Goal: Information Seeking & Learning: Check status

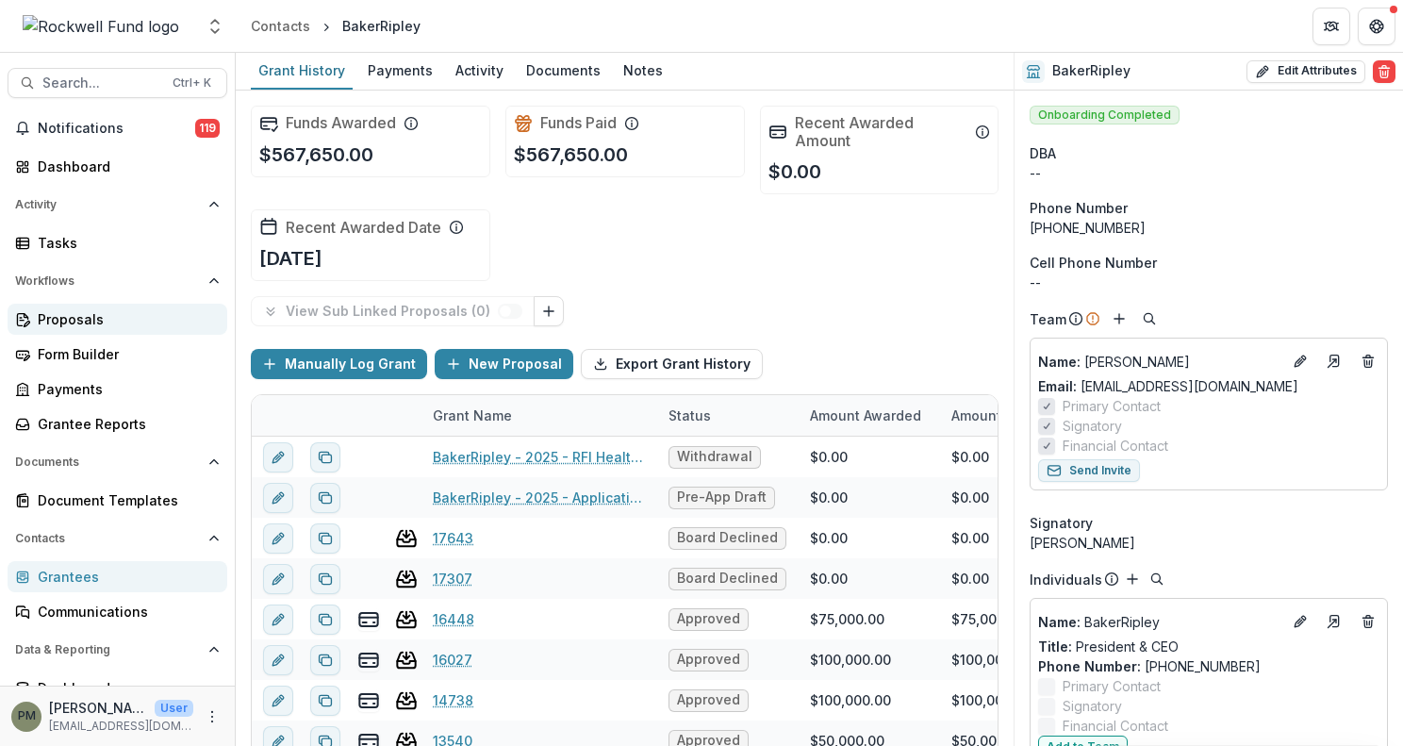
click at [68, 321] on div "Proposals" at bounding box center [125, 319] width 174 height 20
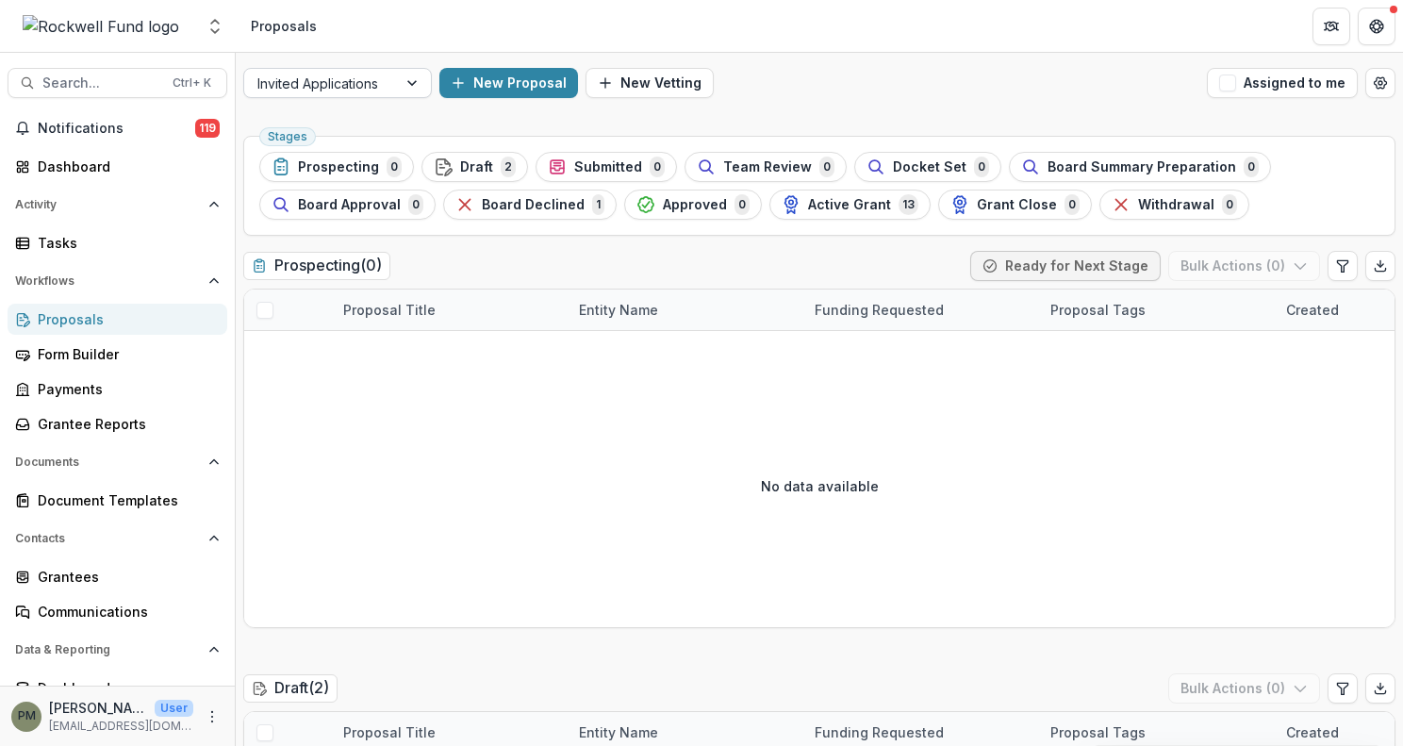
click at [413, 84] on div at bounding box center [414, 83] width 34 height 28
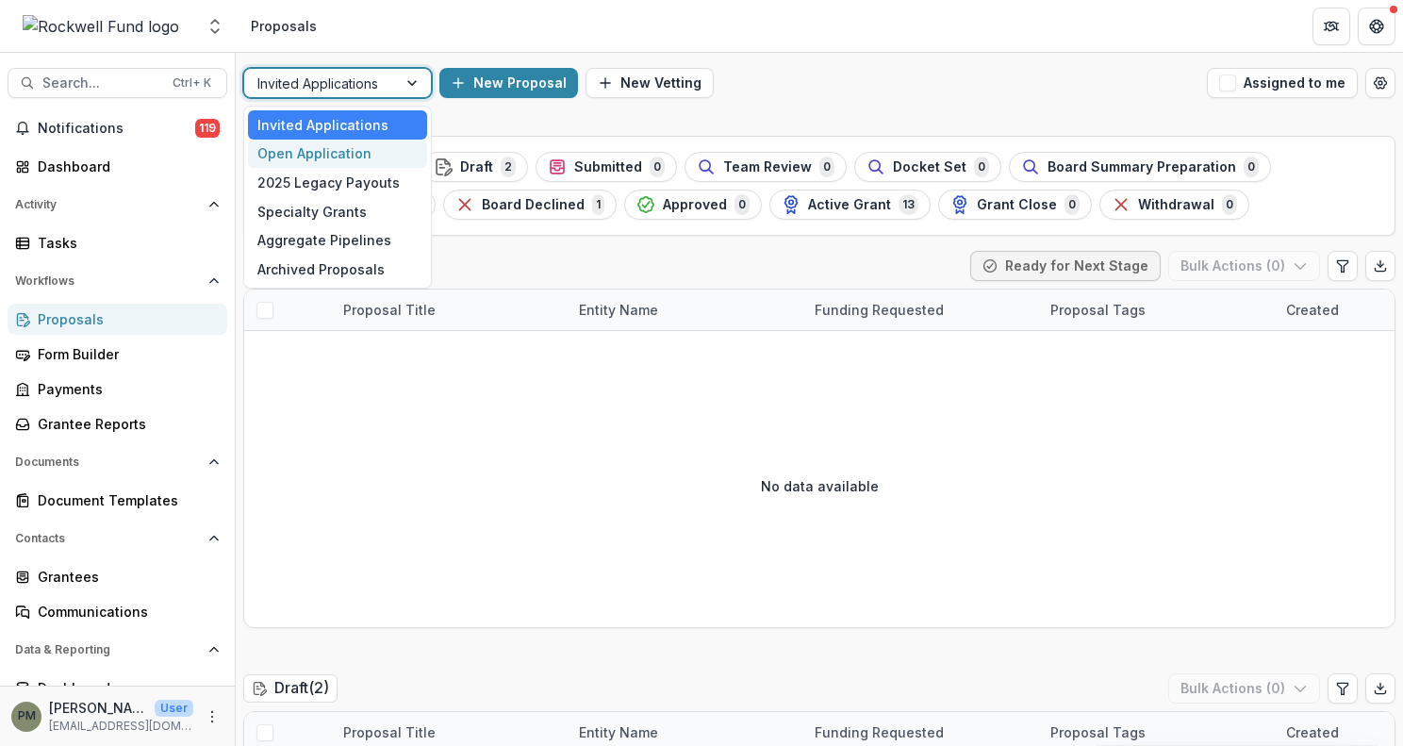
click at [363, 156] on div "Open Application" at bounding box center [337, 154] width 179 height 29
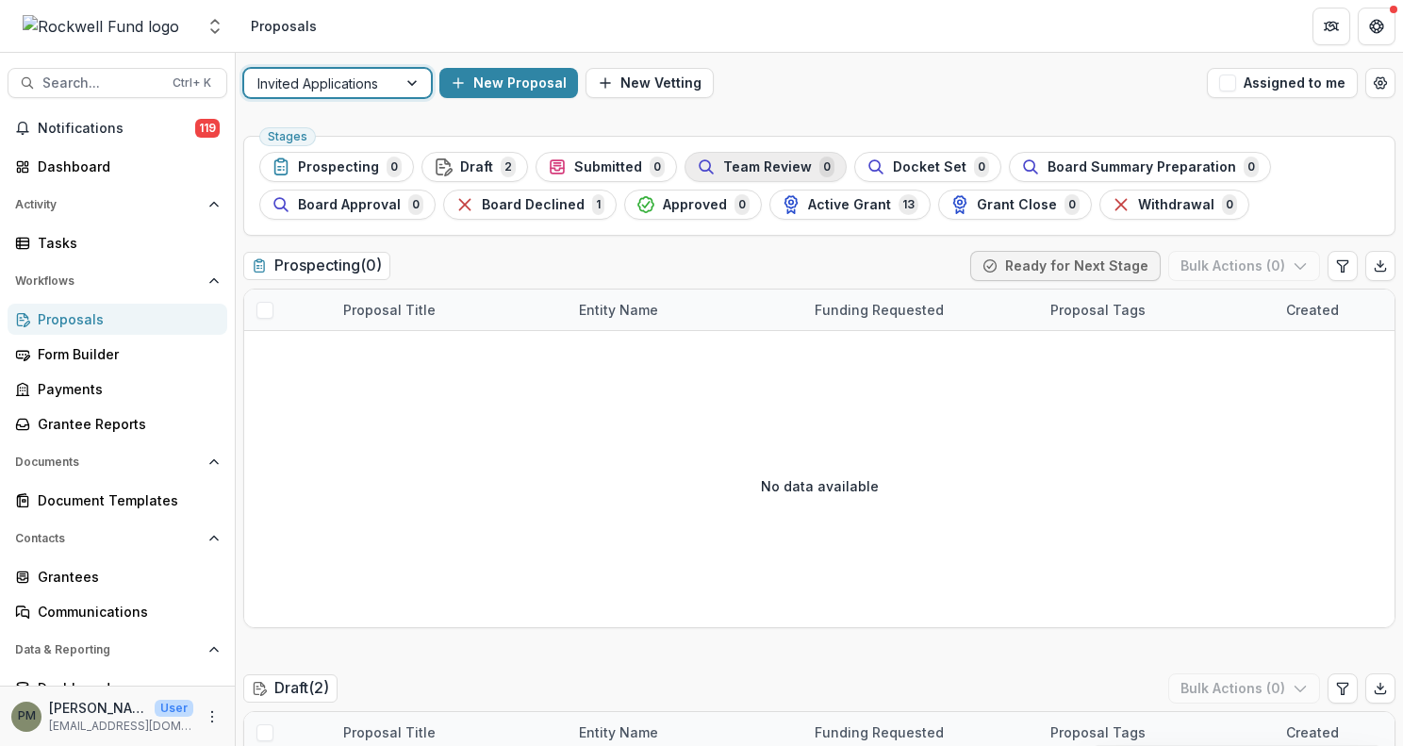
click at [684, 168] on button "Team Review 0" at bounding box center [765, 167] width 162 height 30
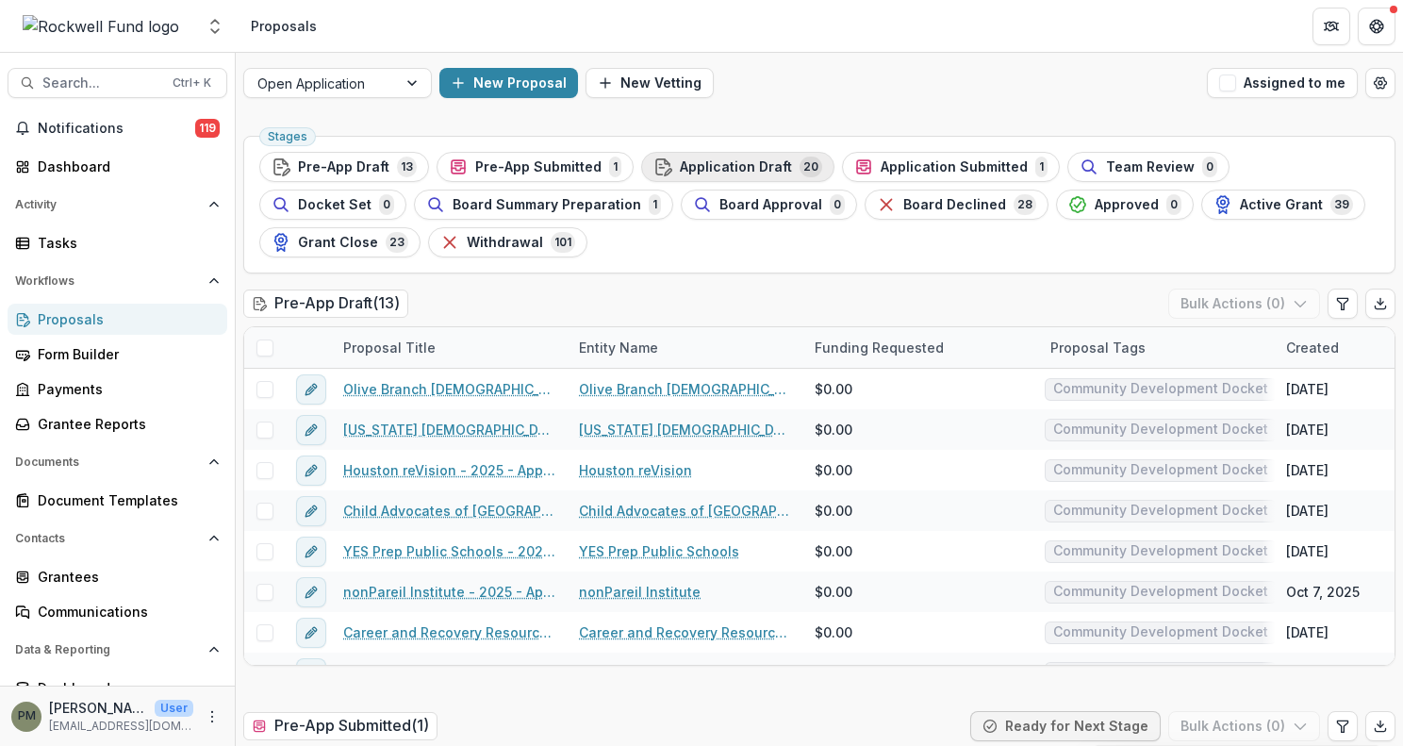
click at [680, 165] on span "Application Draft" at bounding box center [736, 167] width 112 height 16
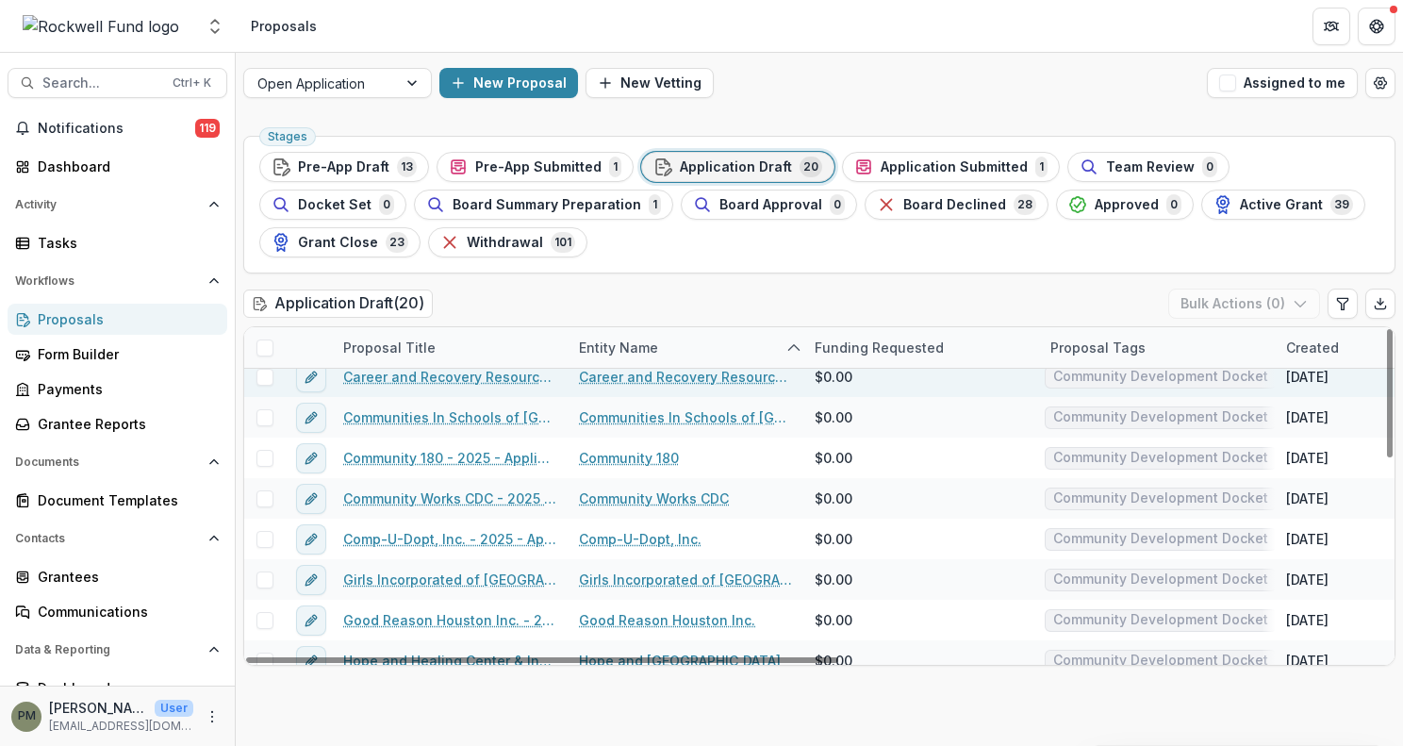
scroll to position [94, 0]
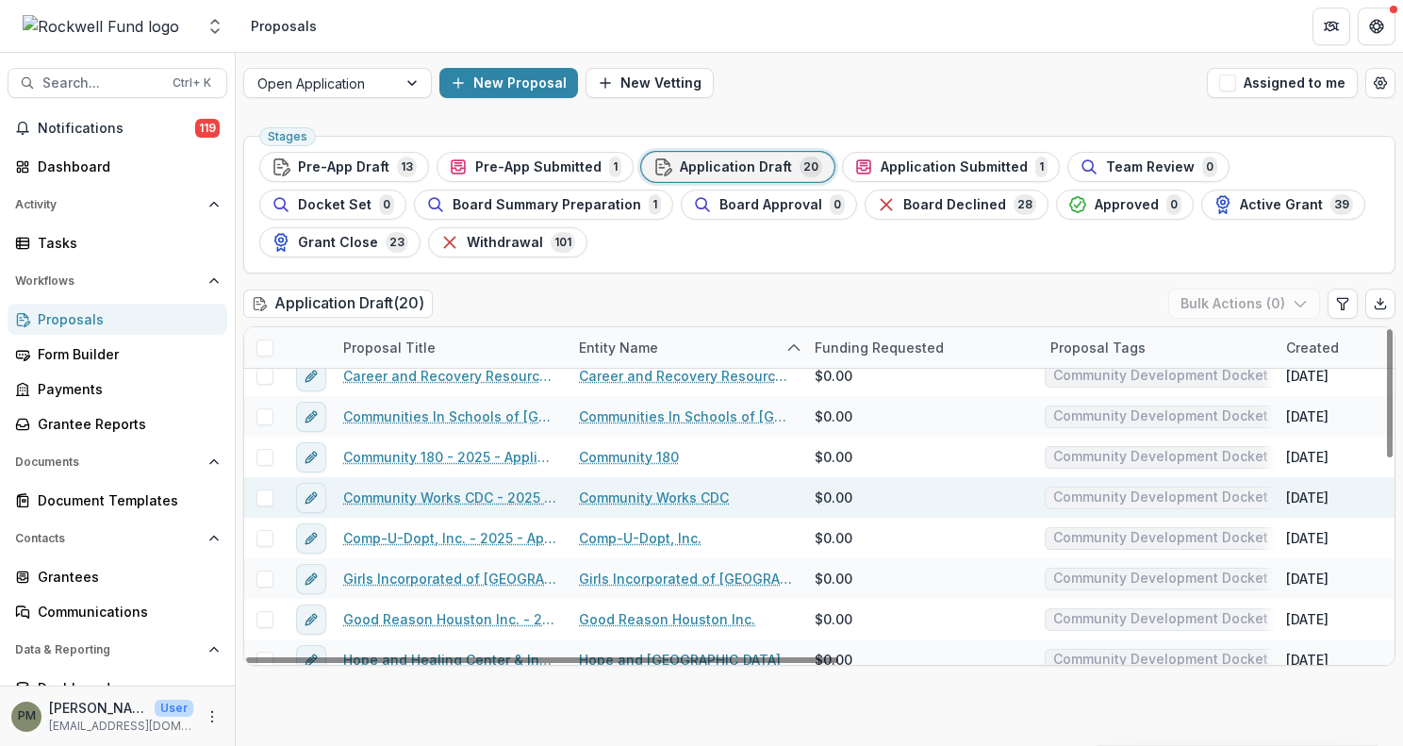
click at [518, 500] on link "Community Works CDC - 2025 - Application Request Form - Education" at bounding box center [449, 497] width 213 height 20
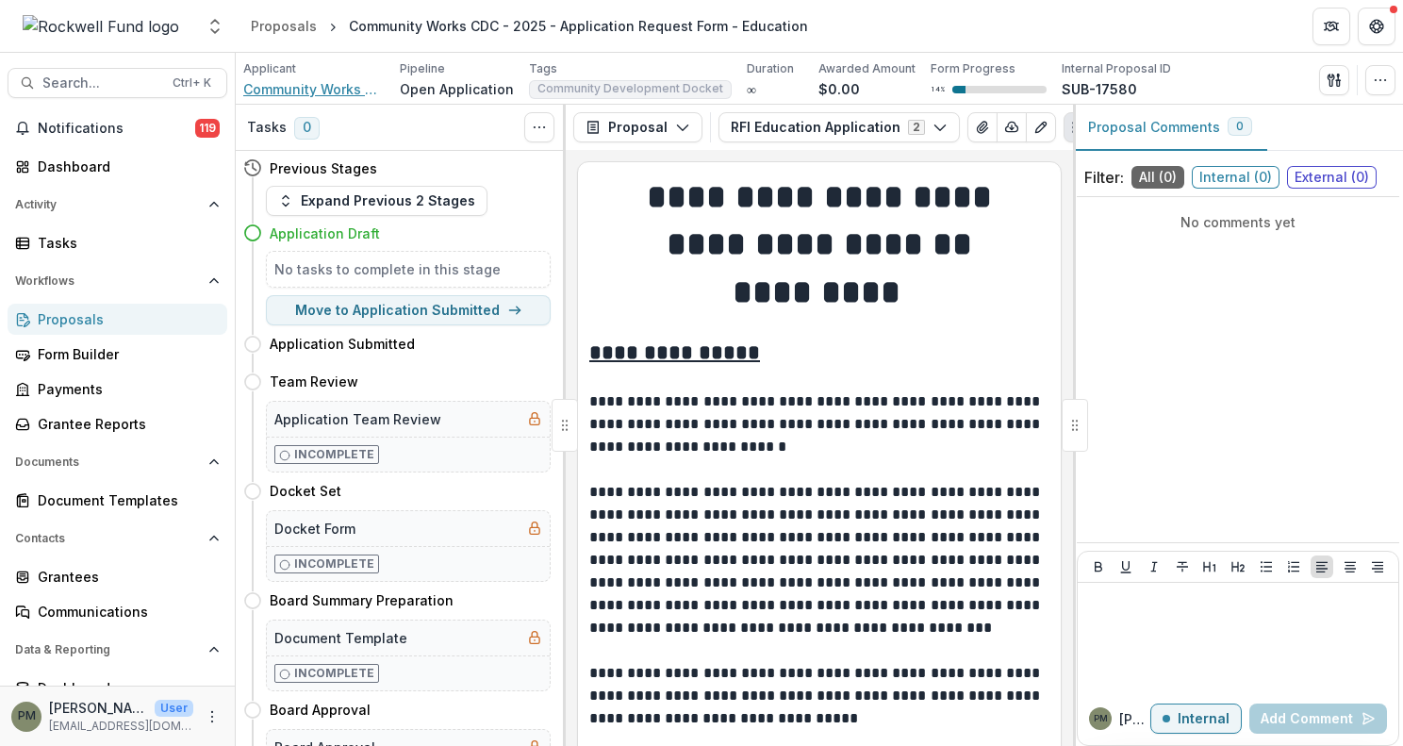
click at [332, 92] on span "Community Works CDC" at bounding box center [313, 89] width 141 height 20
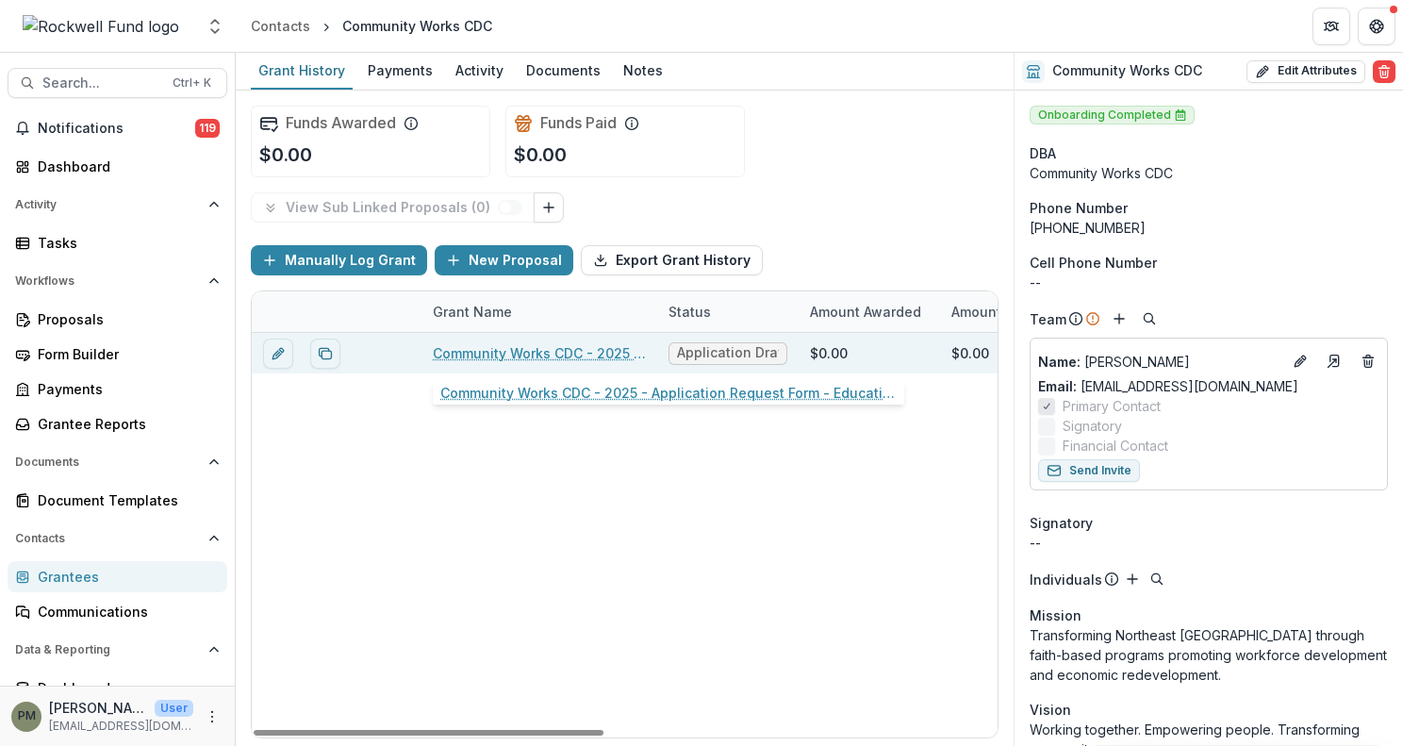
click at [577, 353] on link "Community Works CDC - 2025 - Application Request Form - Education" at bounding box center [539, 353] width 213 height 20
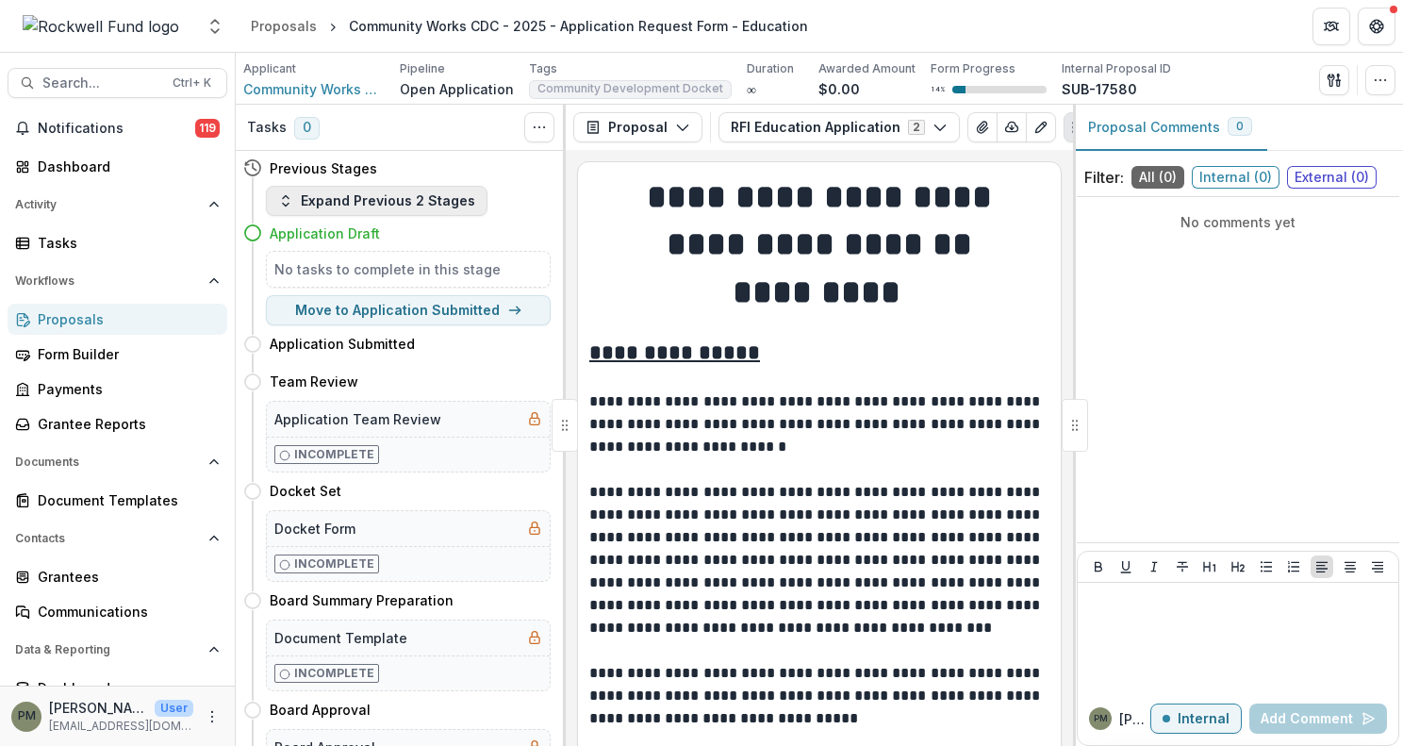
click at [429, 198] on button "Expand Previous 2 Stages" at bounding box center [377, 201] width 222 height 30
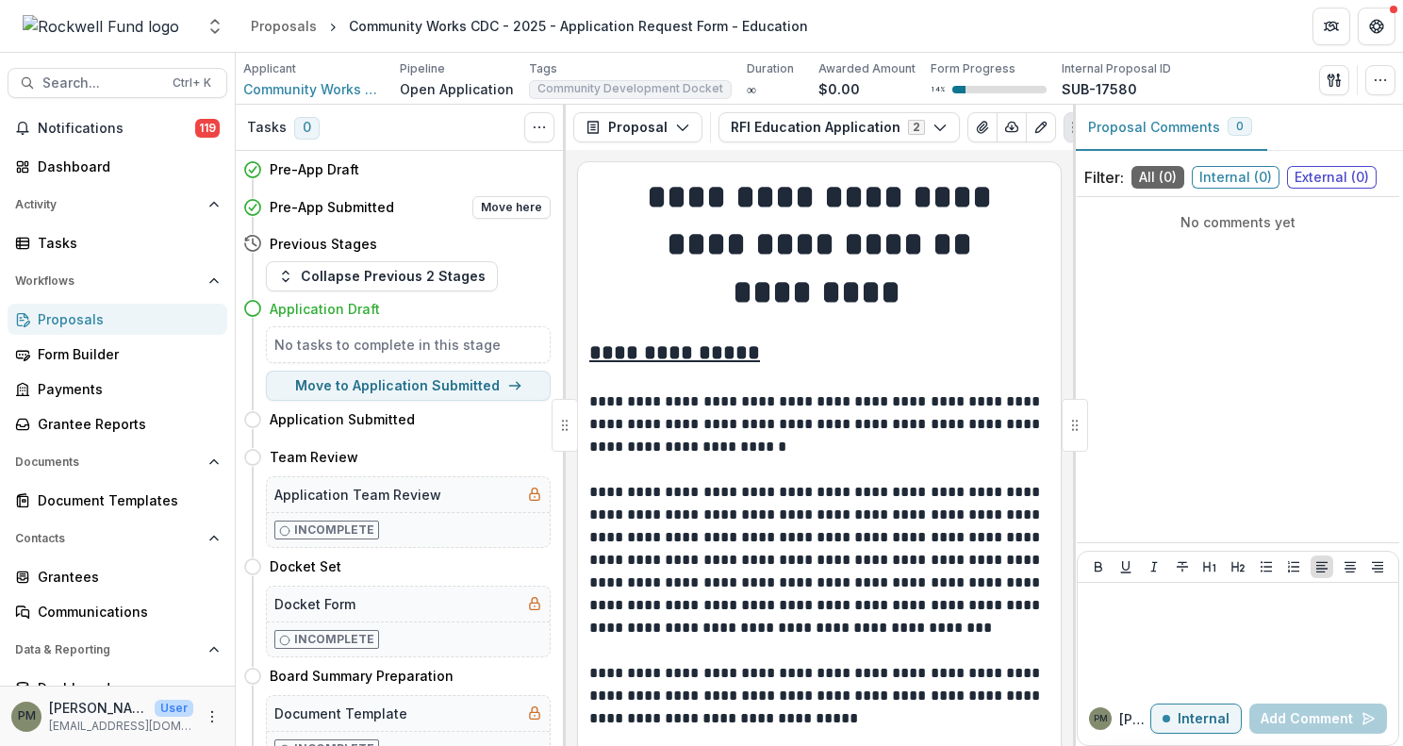
click at [383, 208] on h4 "Pre-App Submitted" at bounding box center [332, 207] width 124 height 20
click at [932, 131] on icon "button" at bounding box center [939, 127] width 15 height 15
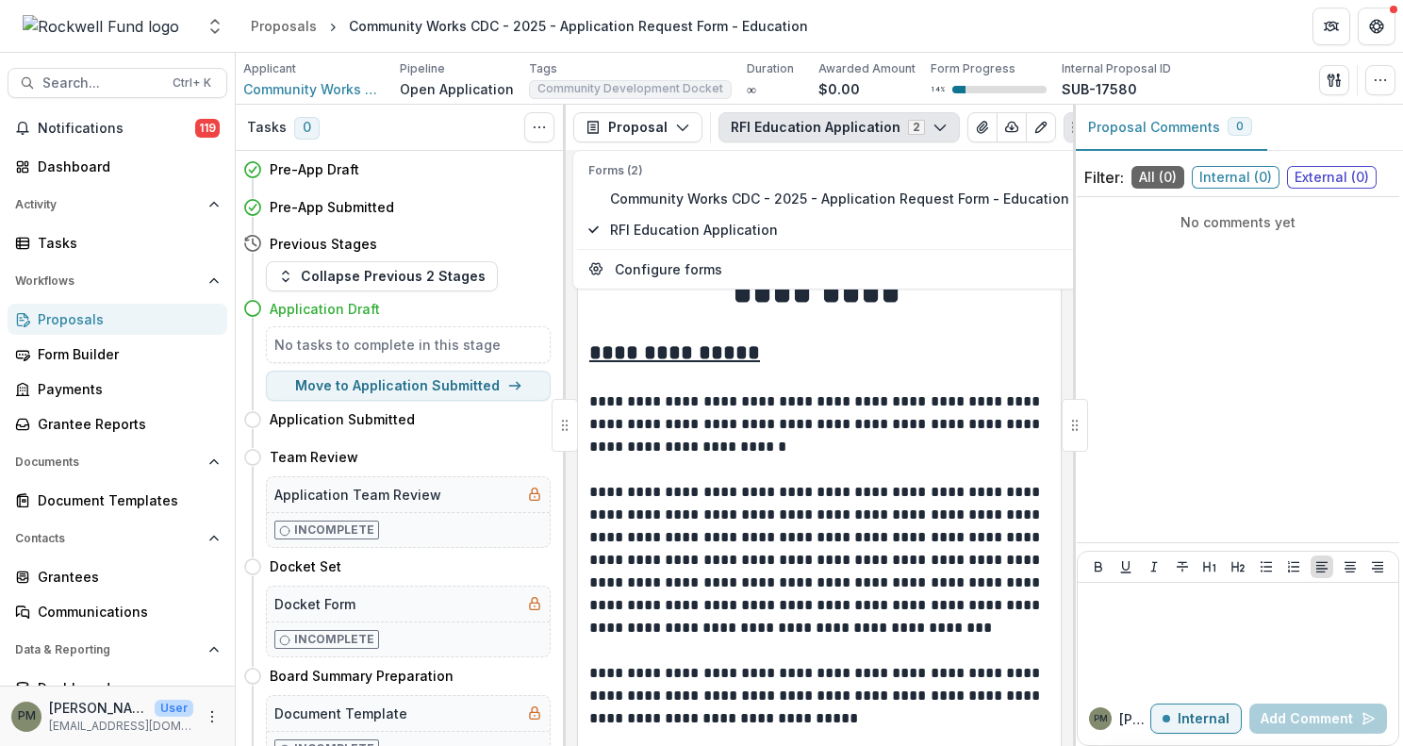
click at [932, 131] on icon "button" at bounding box center [939, 127] width 15 height 15
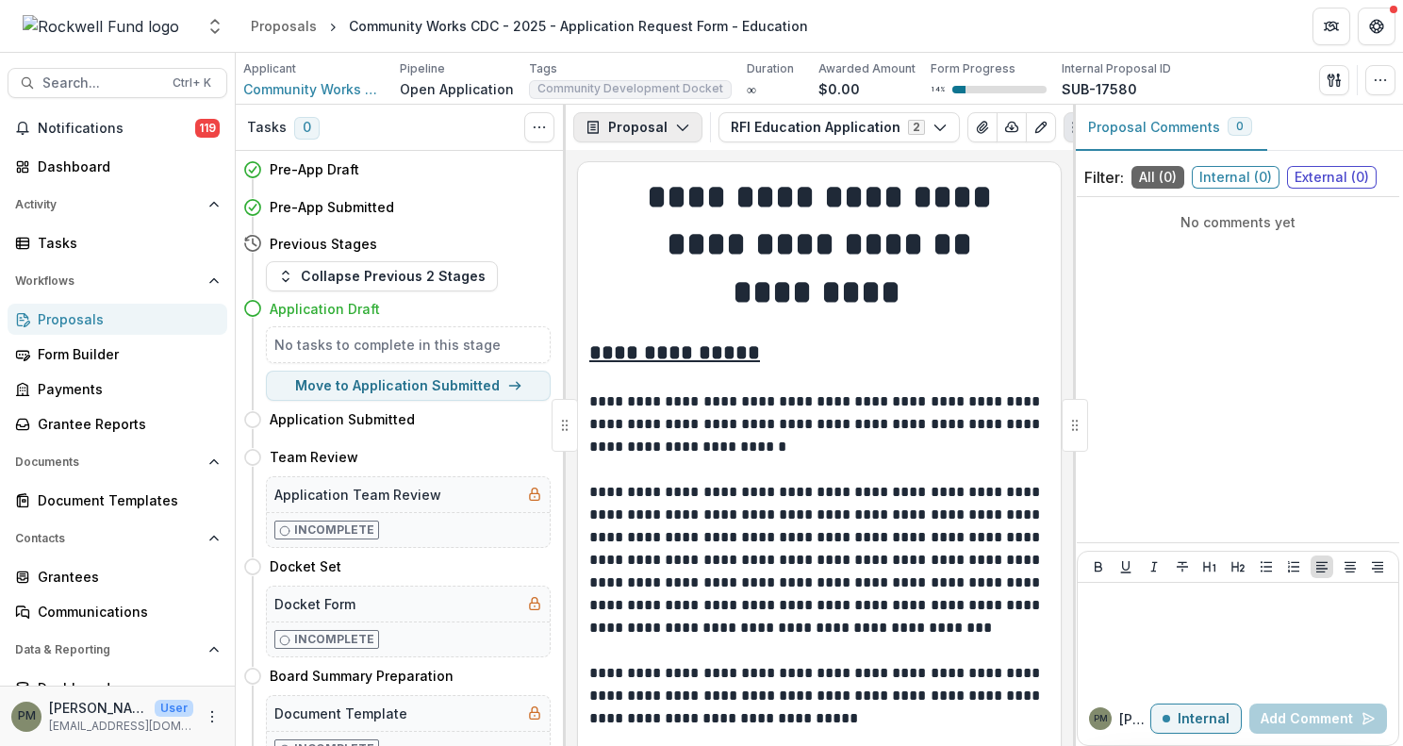
click at [675, 133] on icon "button" at bounding box center [682, 127] width 15 height 15
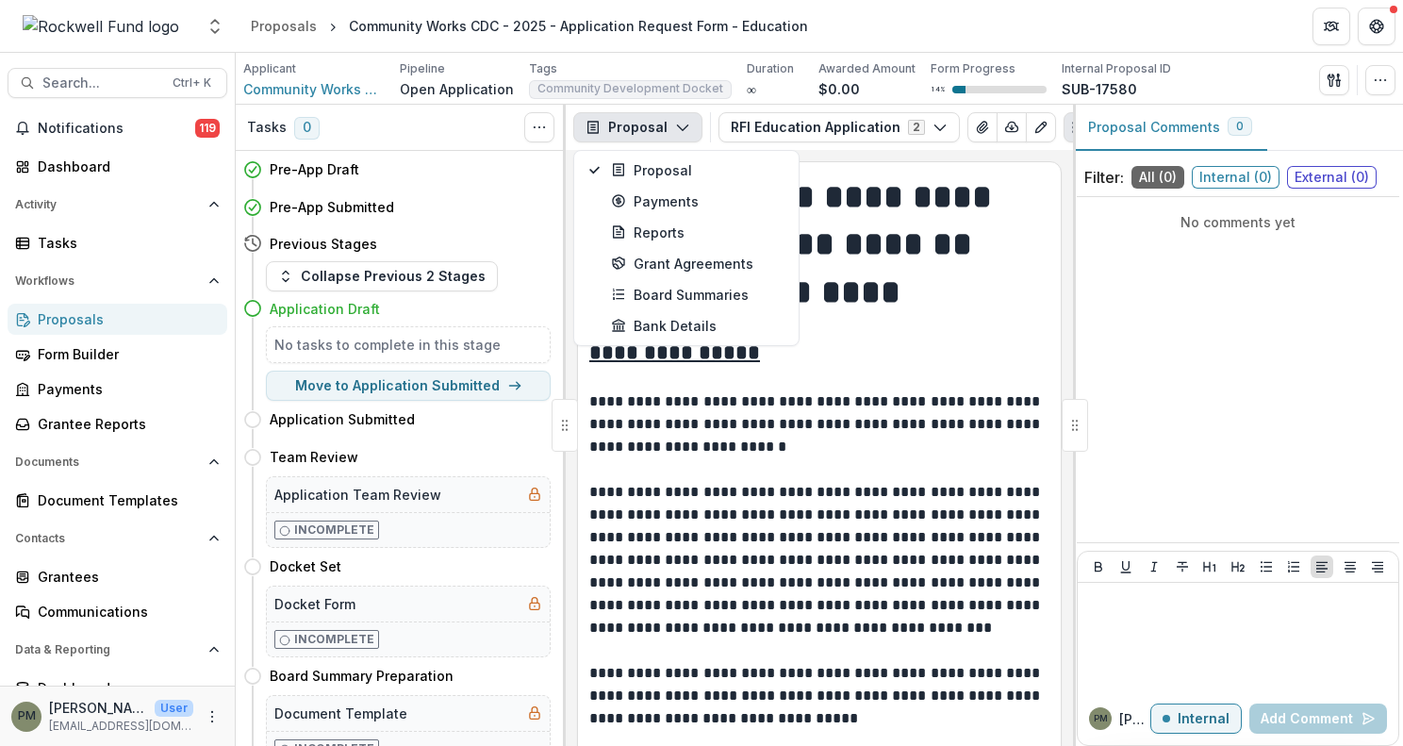
click at [675, 133] on icon "button" at bounding box center [682, 127] width 15 height 15
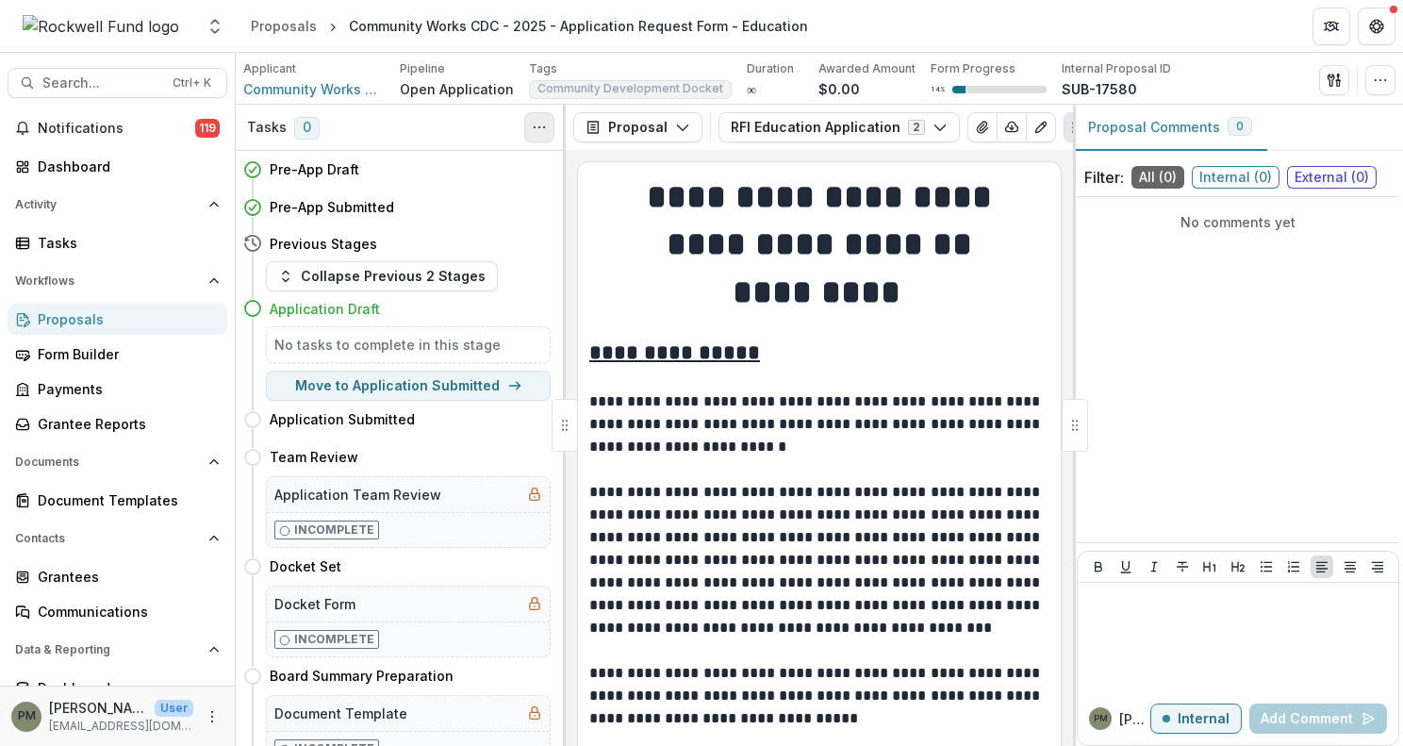
click at [535, 130] on icon "Toggle View Cancelled Tasks" at bounding box center [539, 127] width 15 height 15
click at [1373, 77] on icon "button" at bounding box center [1380, 80] width 15 height 15
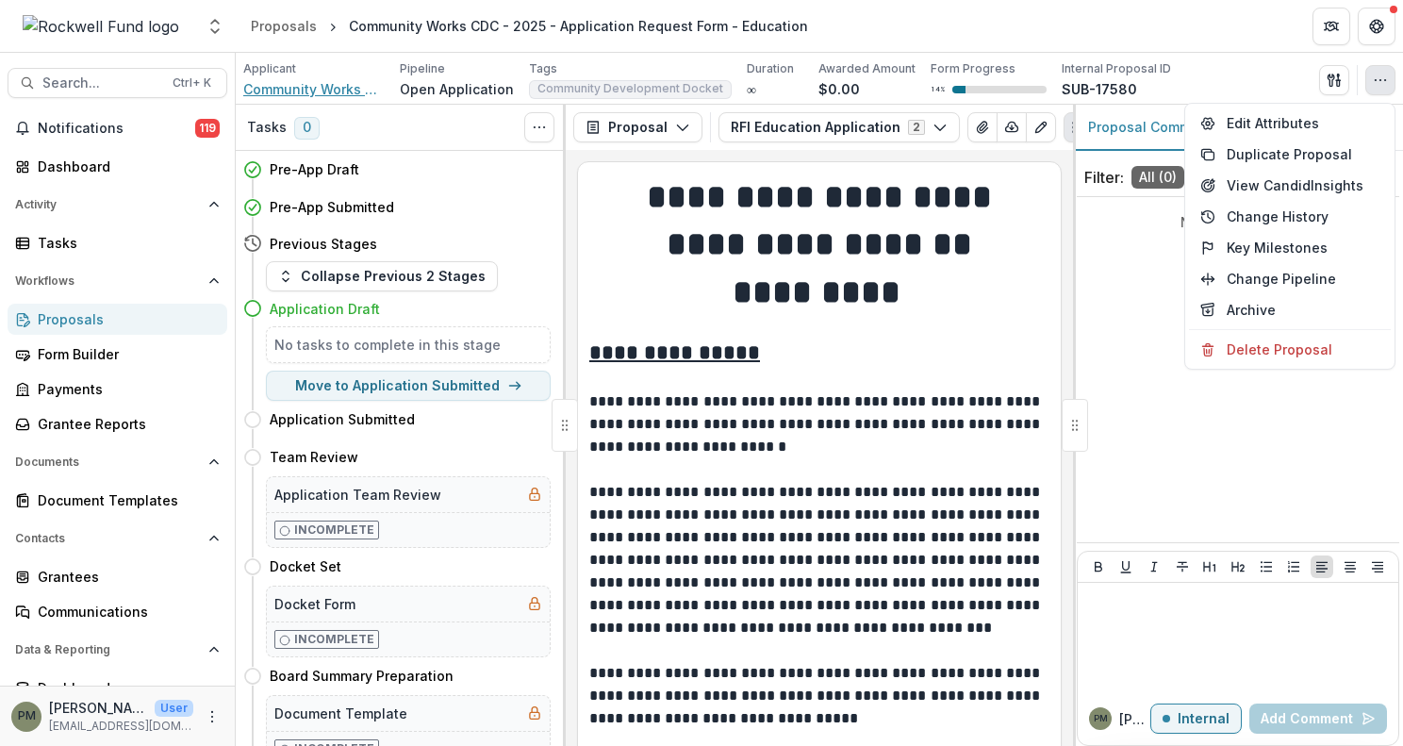
click at [334, 87] on span "Community Works CDC" at bounding box center [313, 89] width 141 height 20
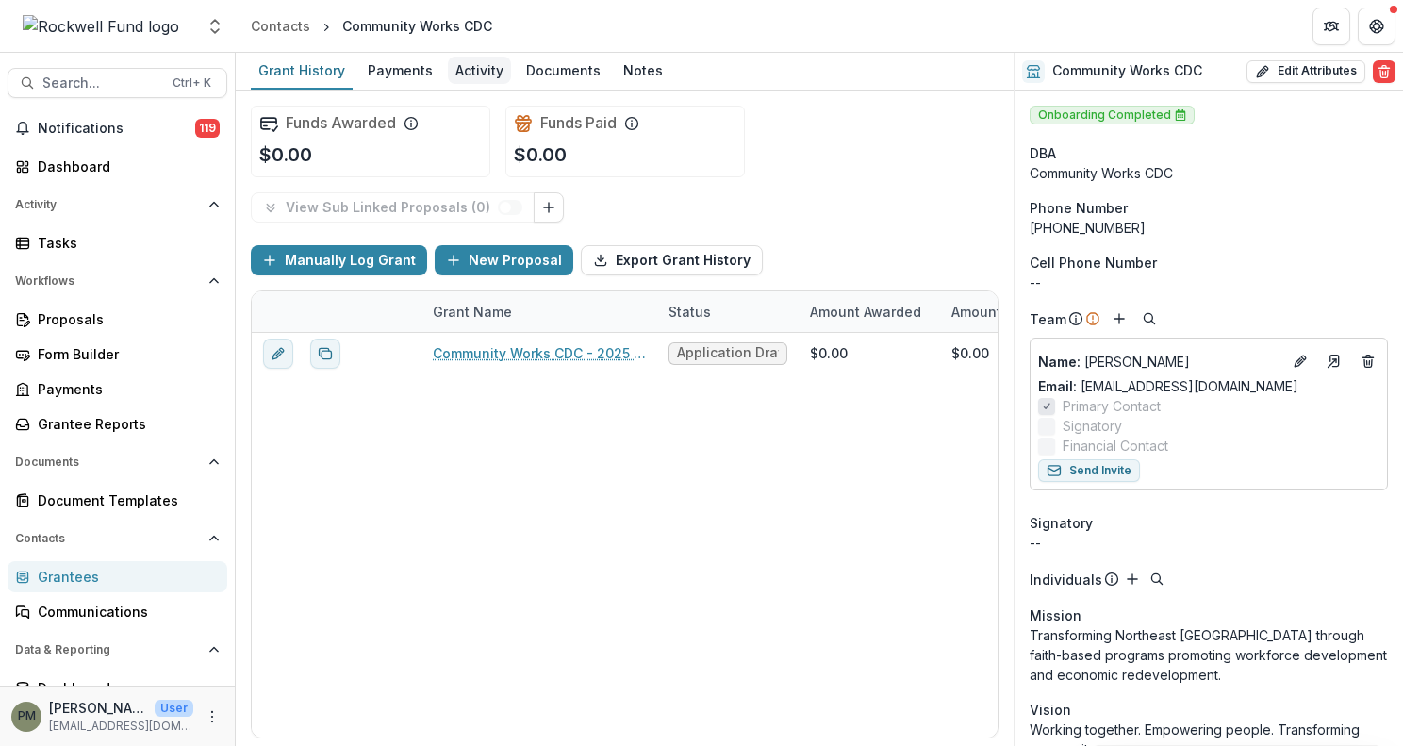
click at [480, 74] on div "Activity" at bounding box center [479, 70] width 63 height 27
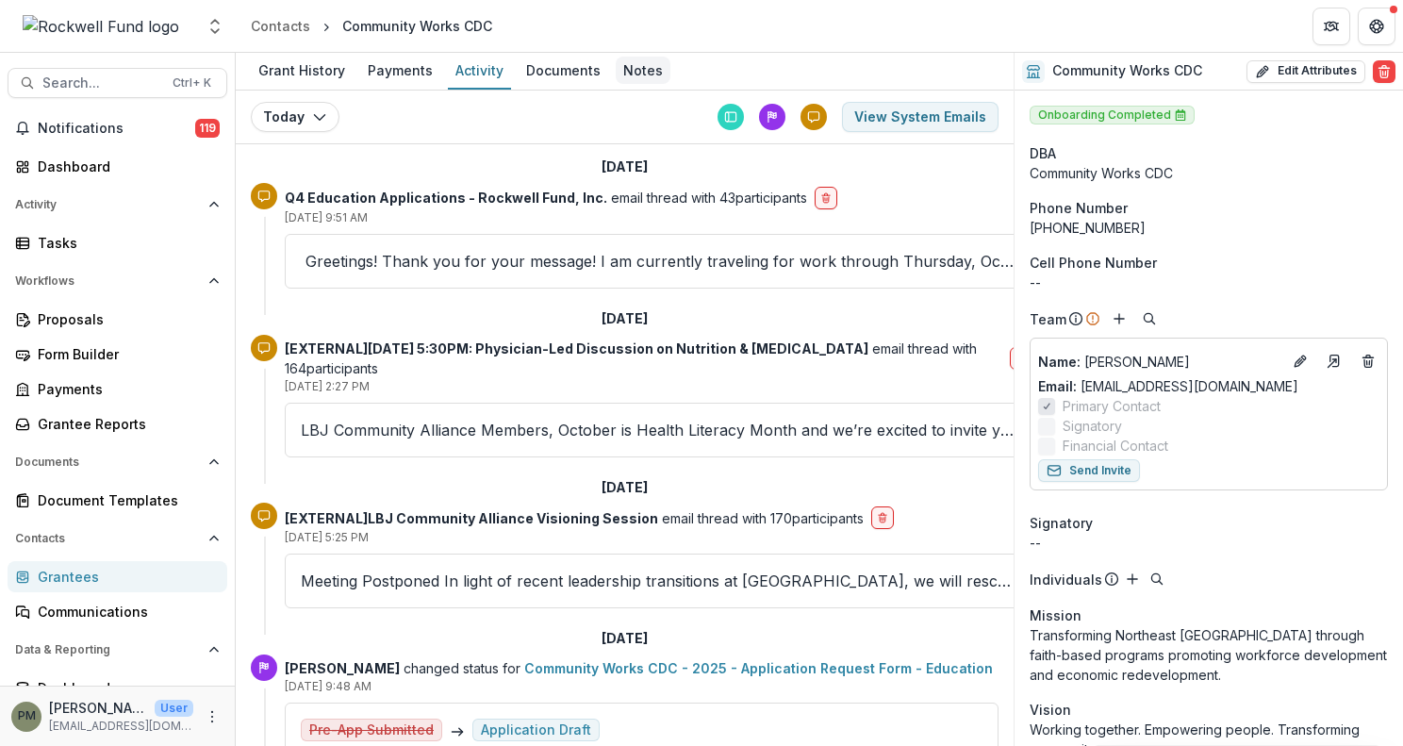
click at [640, 74] on div "Notes" at bounding box center [643, 70] width 55 height 27
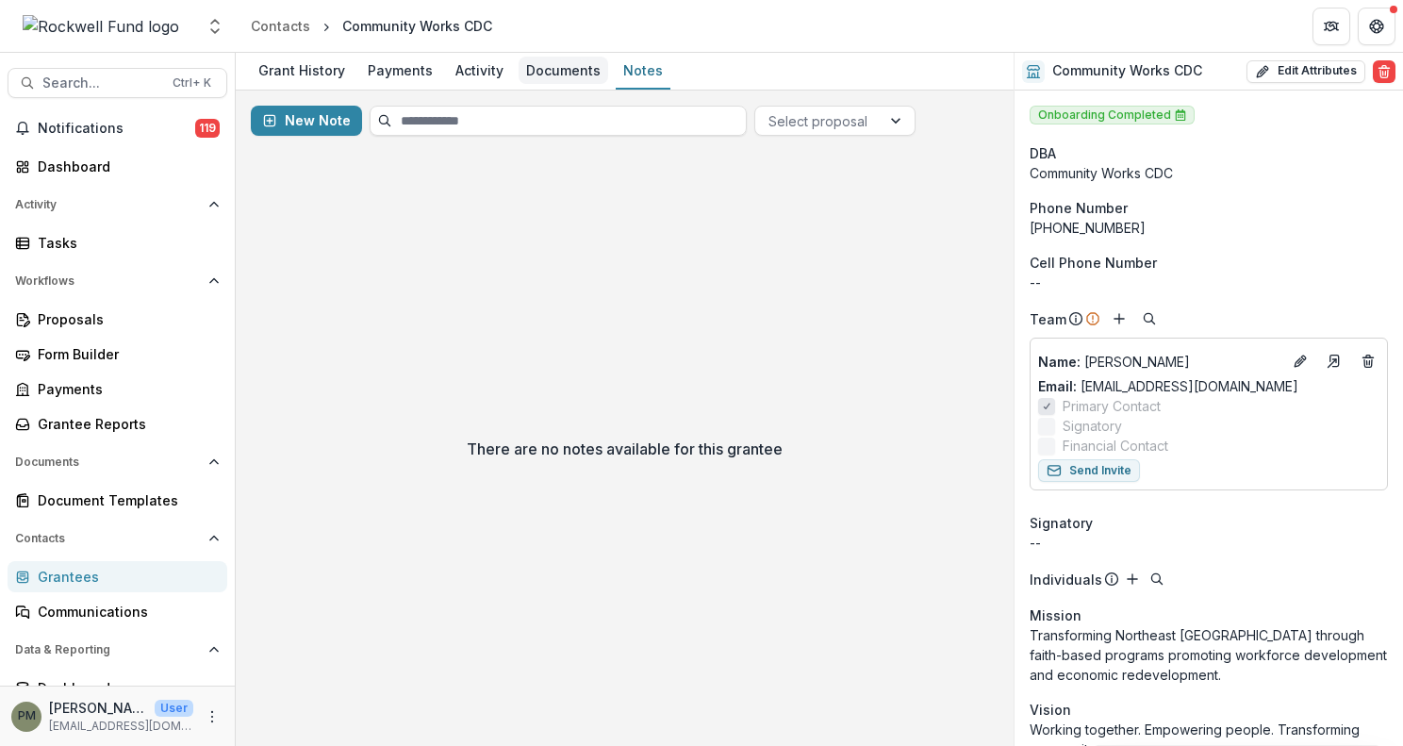
click at [566, 76] on div "Documents" at bounding box center [563, 70] width 90 height 27
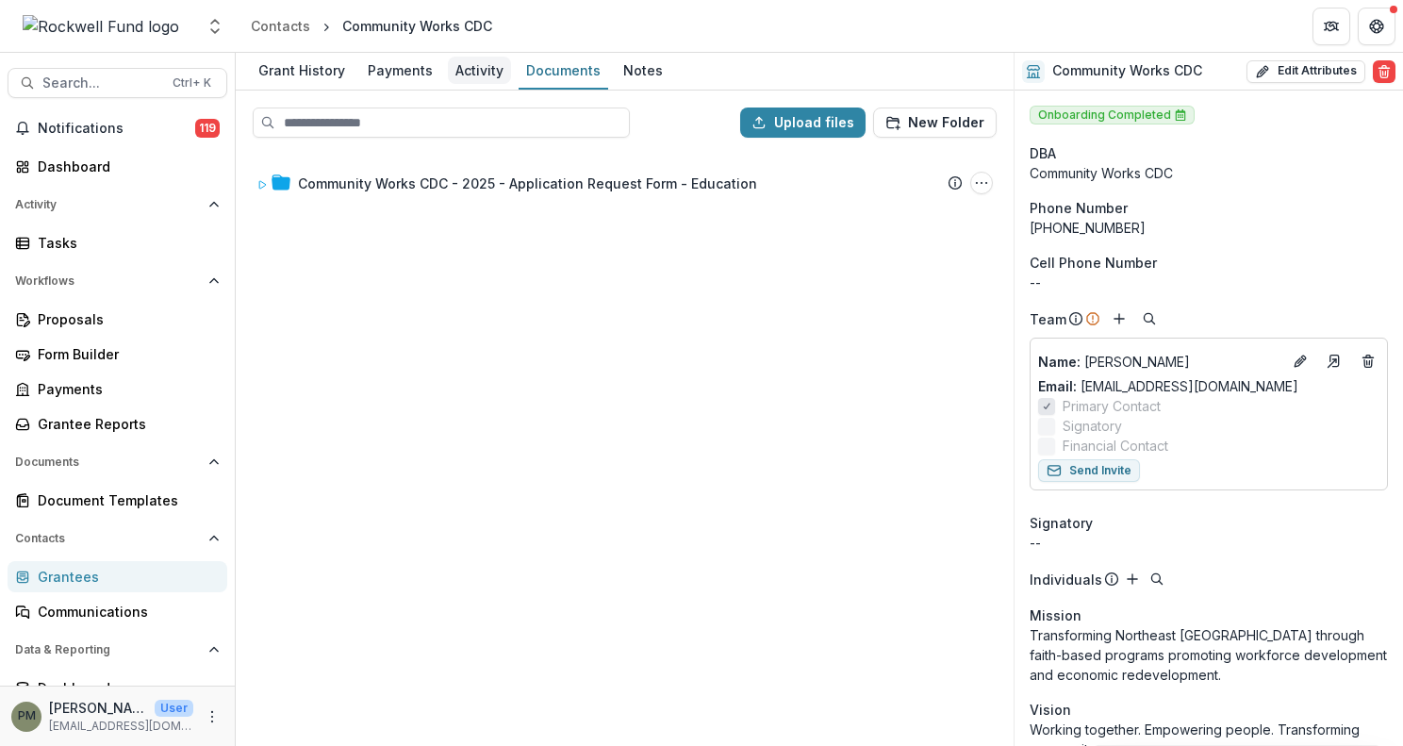
click at [467, 79] on div "Activity" at bounding box center [479, 70] width 63 height 27
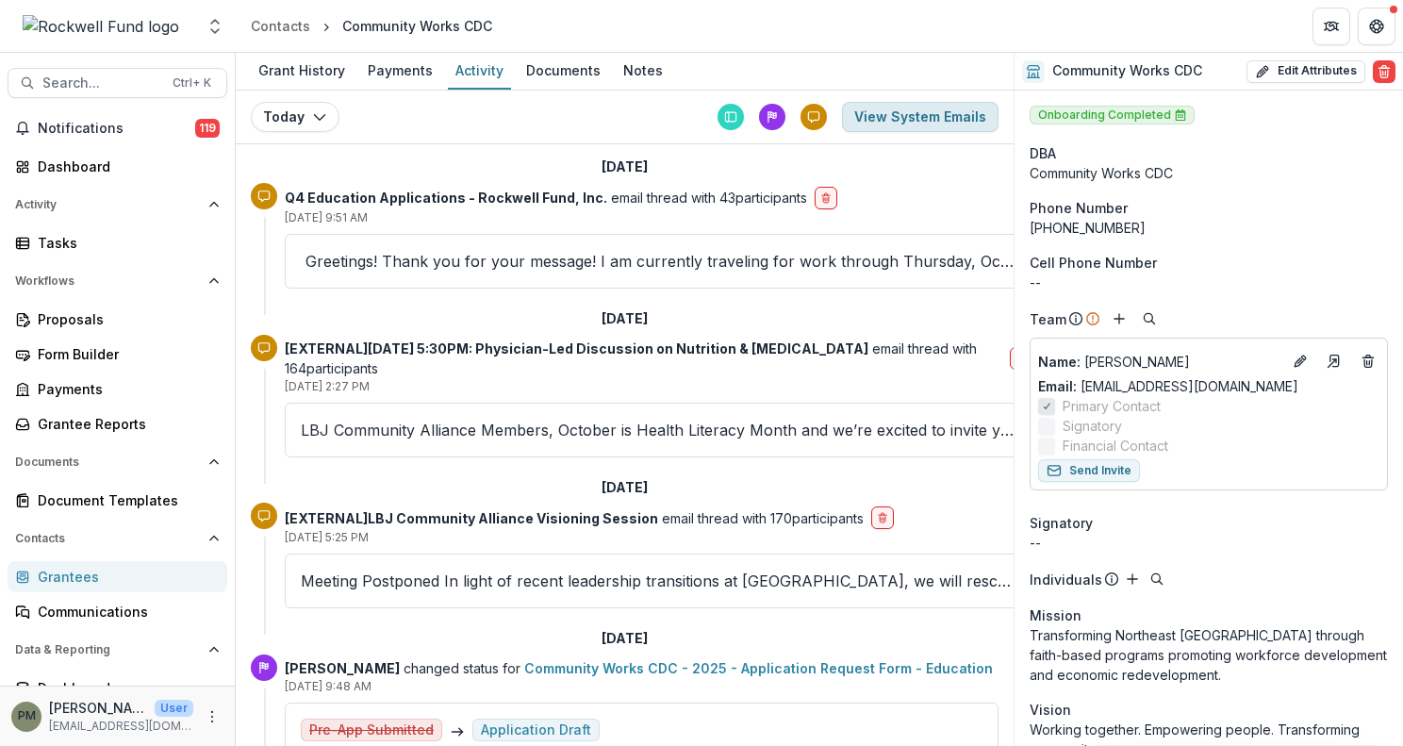
click at [895, 112] on button "View System Emails" at bounding box center [920, 117] width 156 height 30
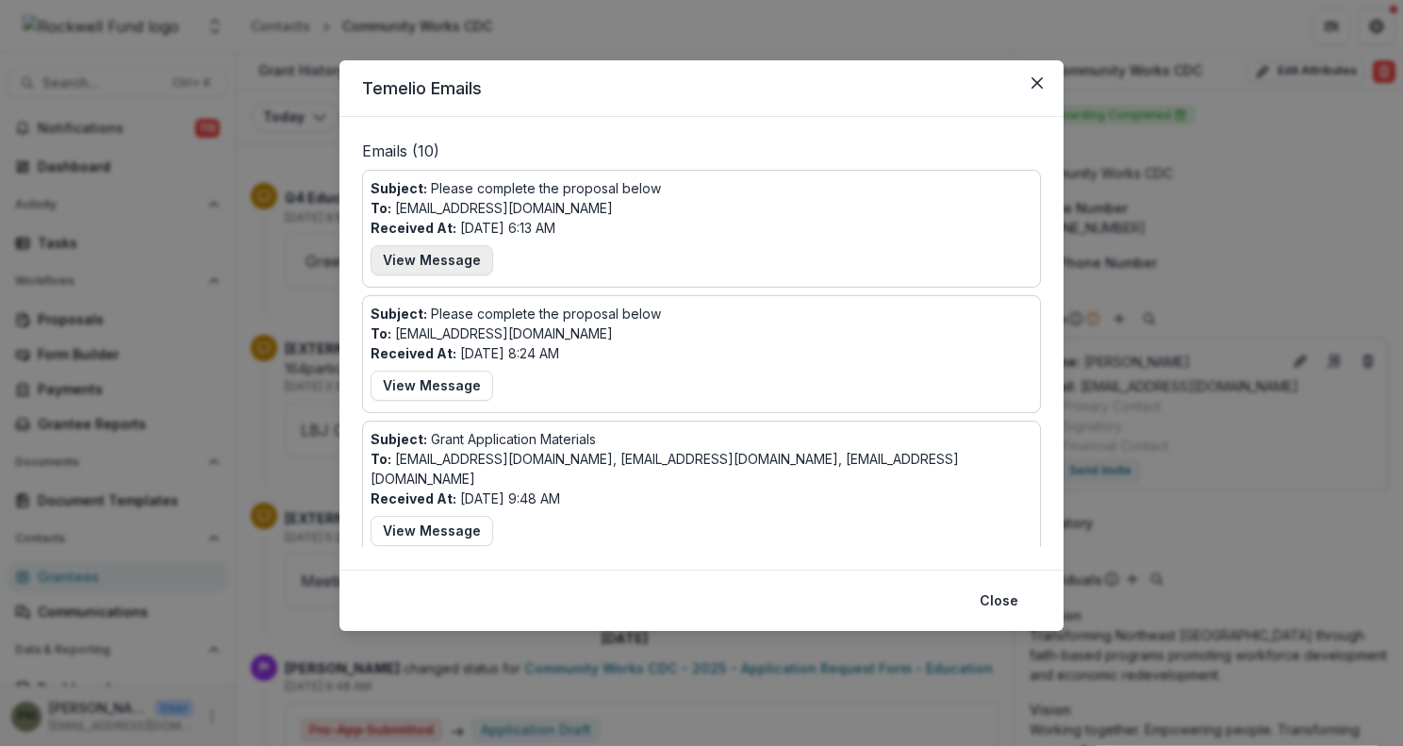
click at [432, 270] on button "View Message" at bounding box center [431, 260] width 123 height 30
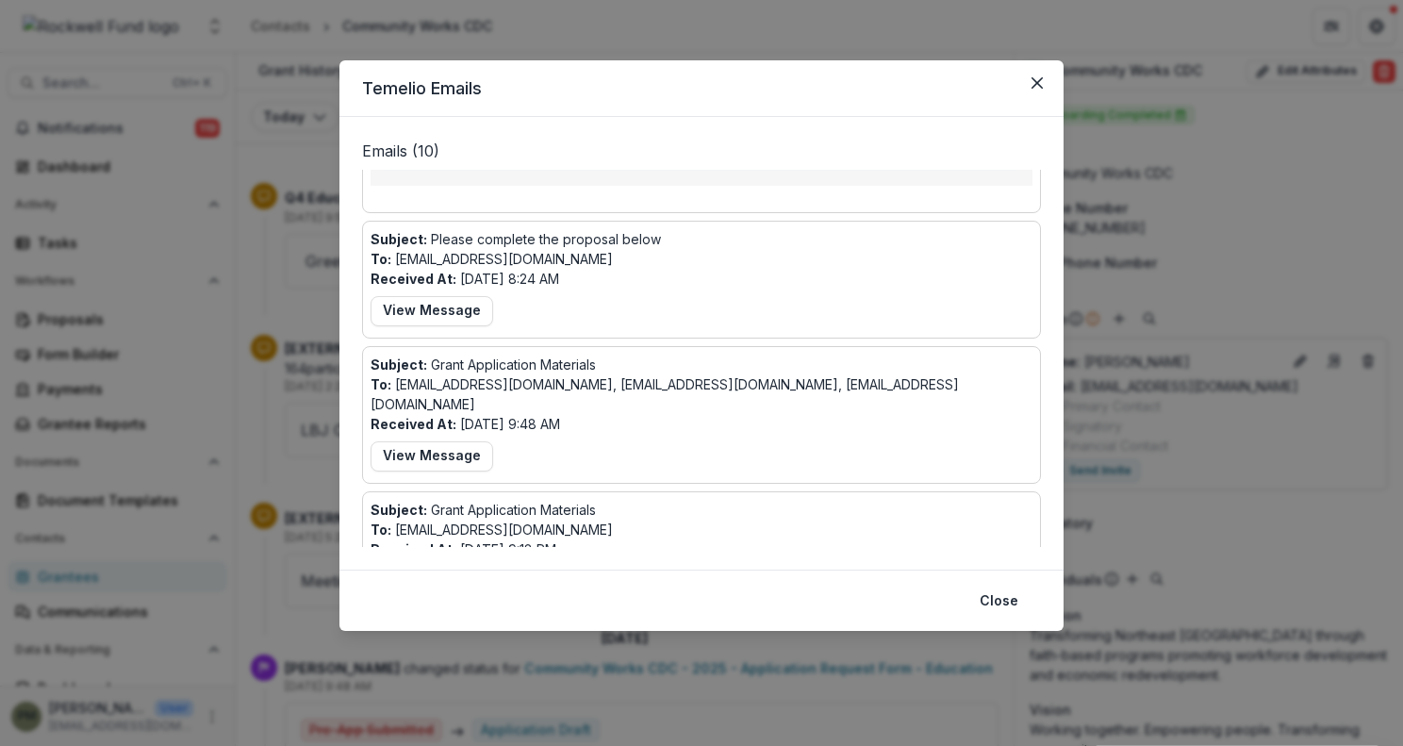
scroll to position [848, 0]
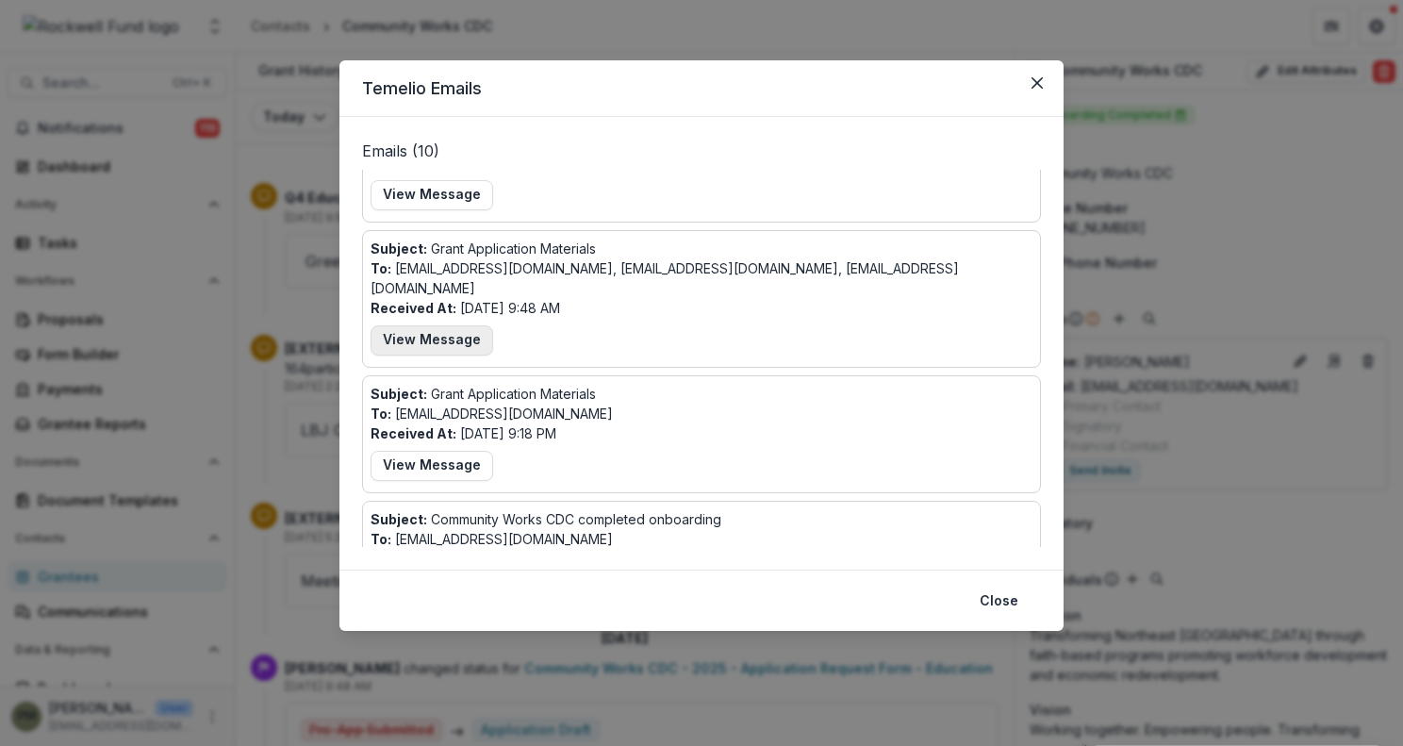
click at [432, 325] on button "View Message" at bounding box center [431, 340] width 123 height 30
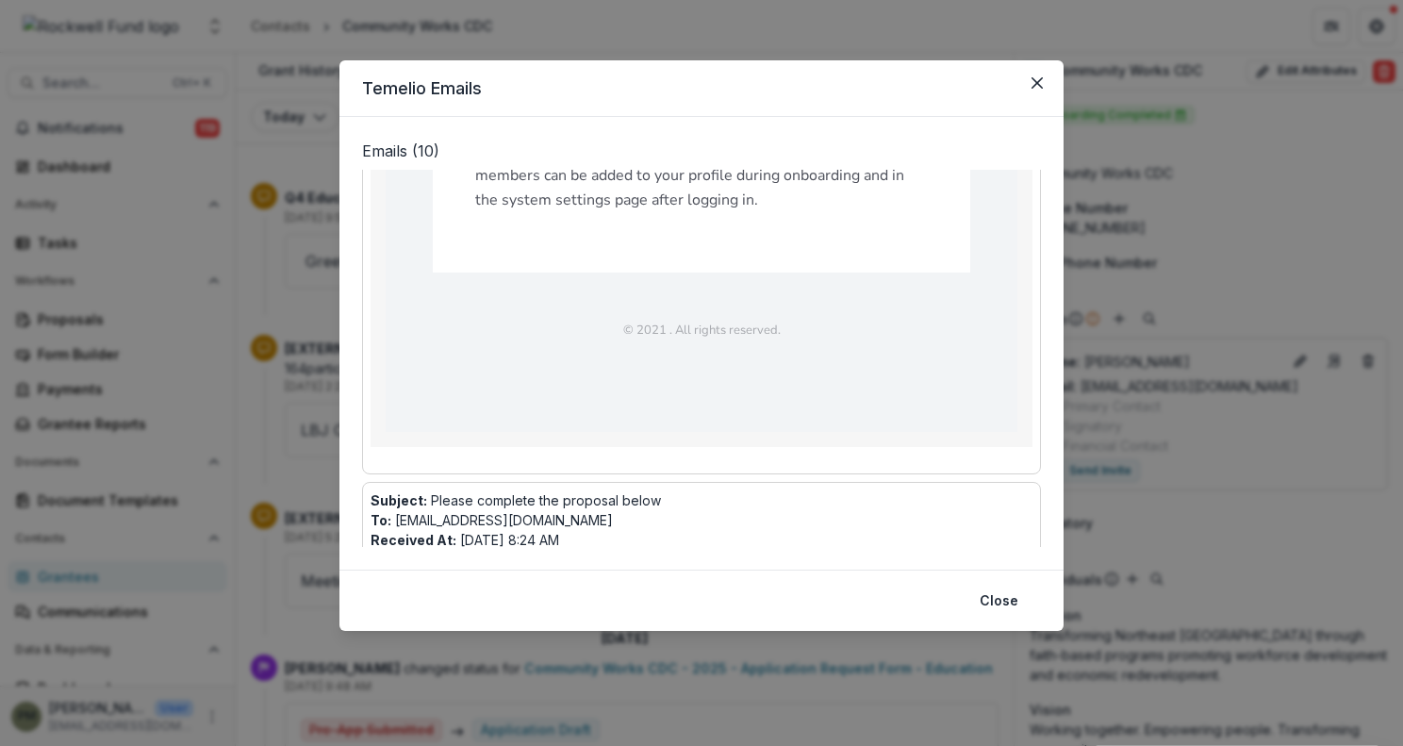
scroll to position [0, 0]
